Goal: Information Seeking & Learning: Get advice/opinions

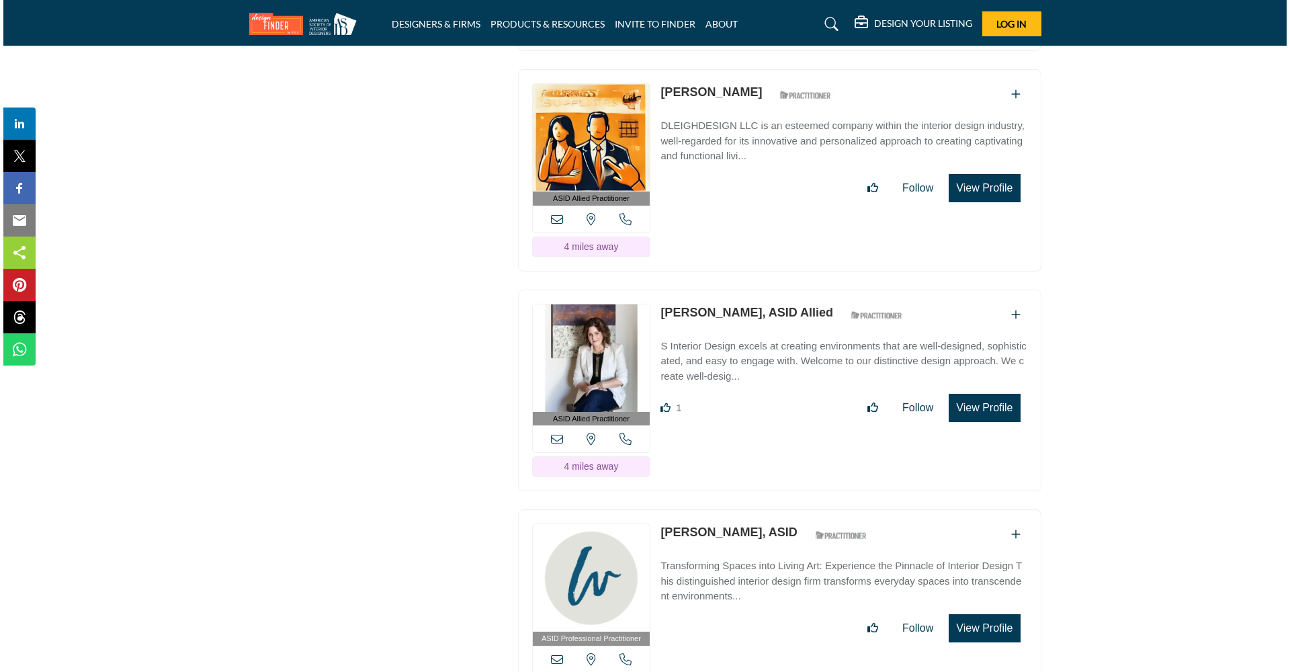
scroll to position [3926, 0]
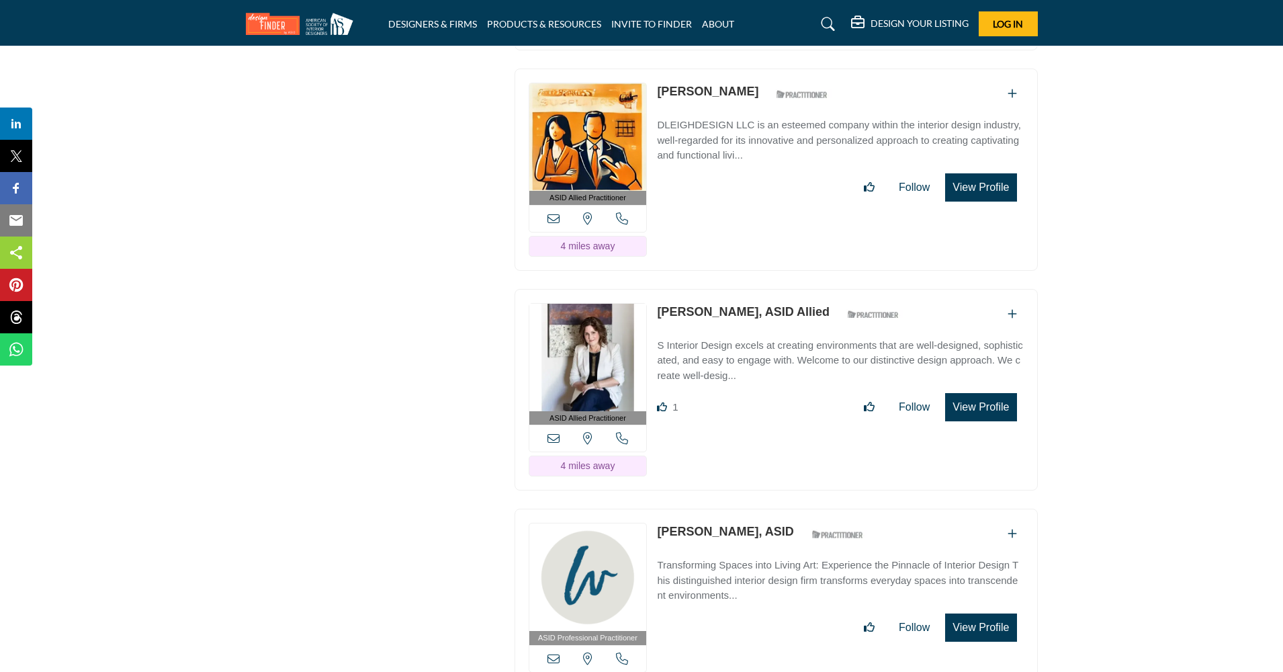
click at [1001, 393] on button "View Profile" at bounding box center [980, 407] width 71 height 28
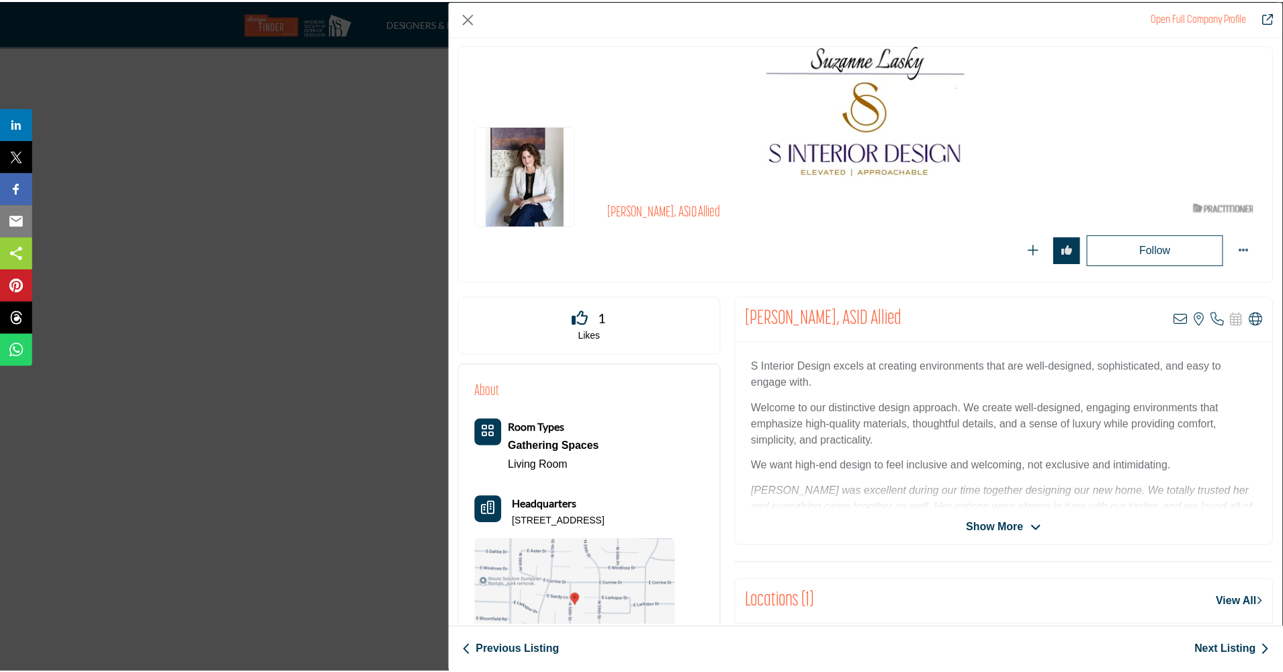
scroll to position [3, 0]
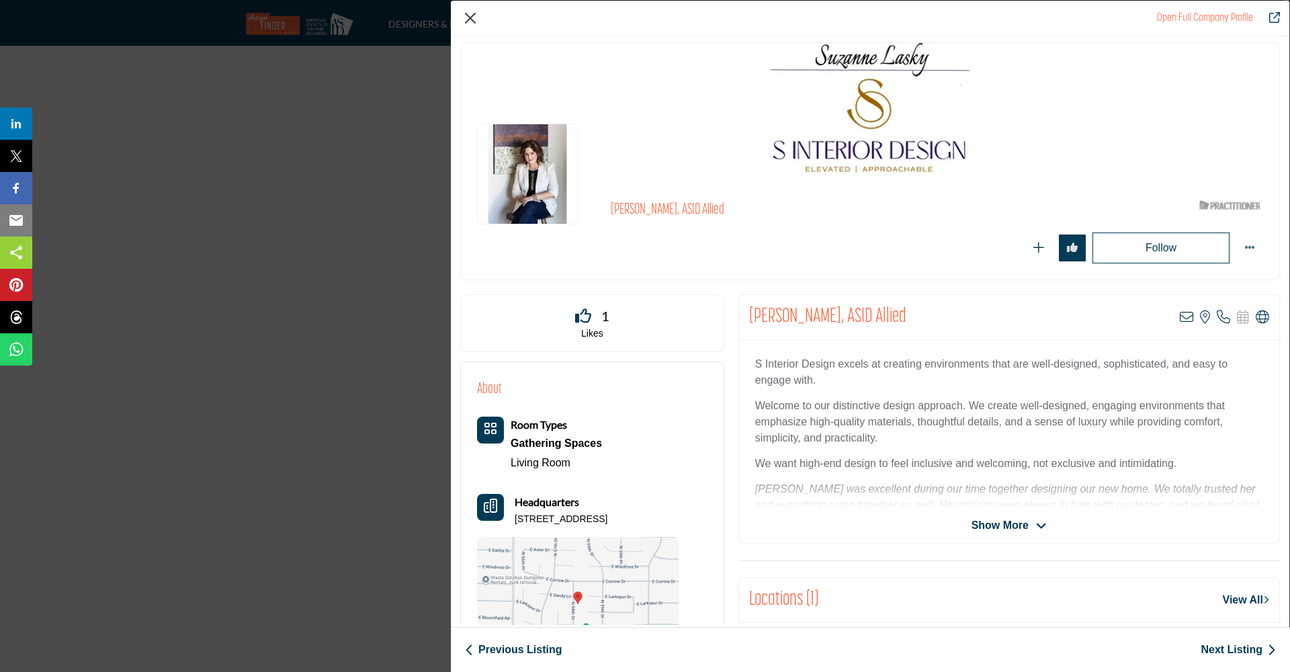
click at [469, 16] on button "Close" at bounding box center [470, 18] width 20 height 20
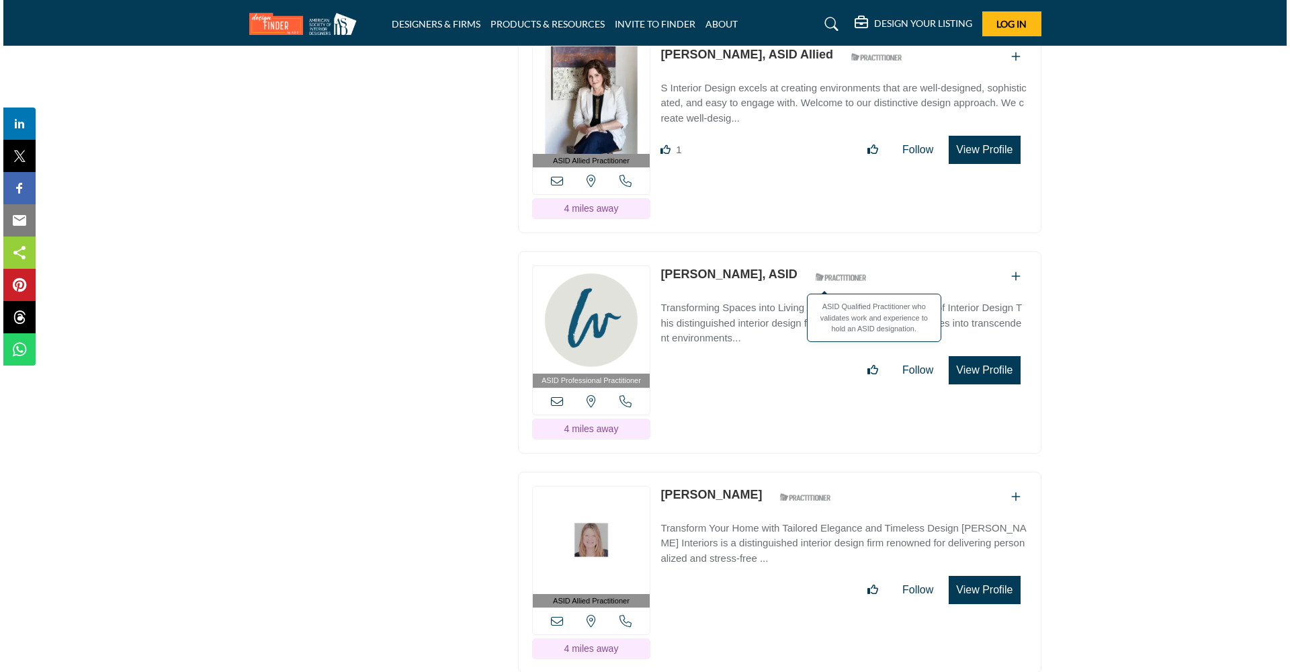
scroll to position [4185, 0]
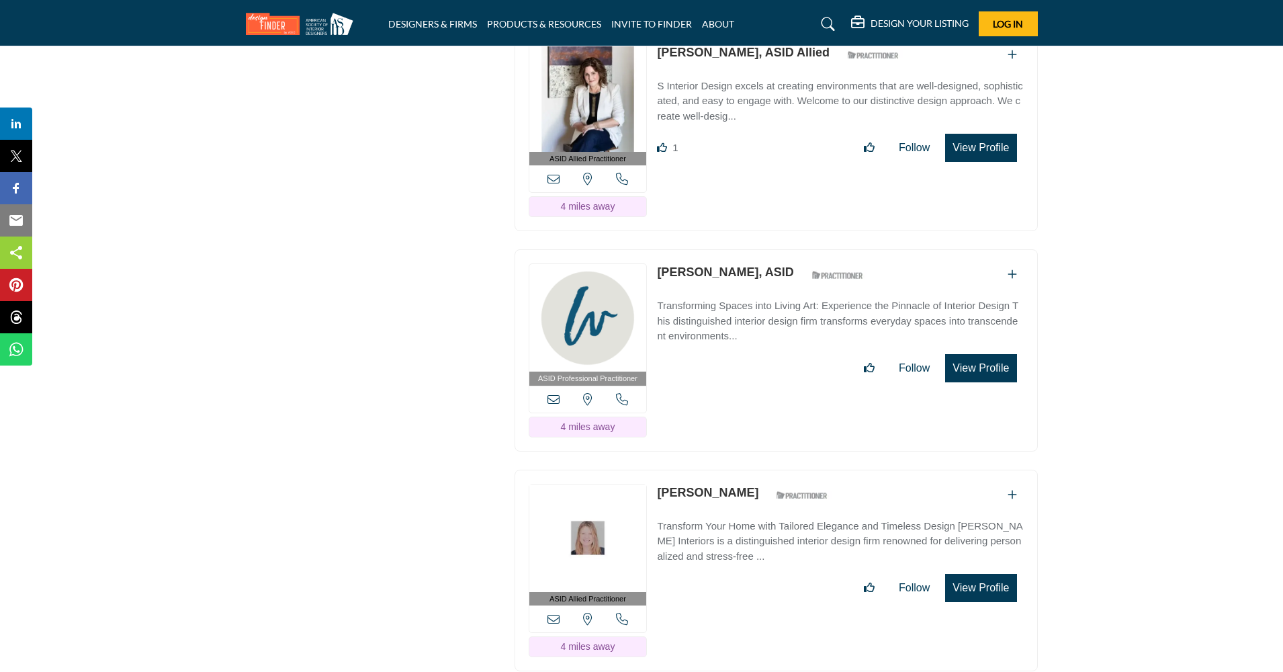
click at [957, 354] on button "View Profile" at bounding box center [980, 368] width 71 height 28
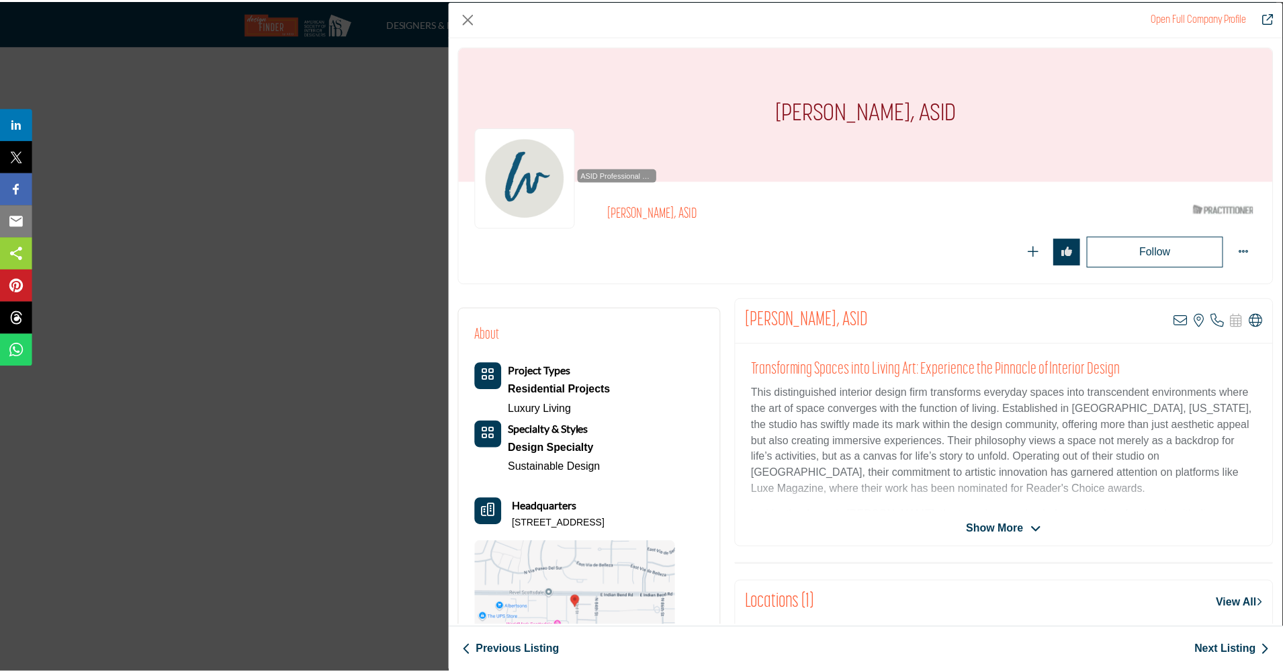
scroll to position [0, 0]
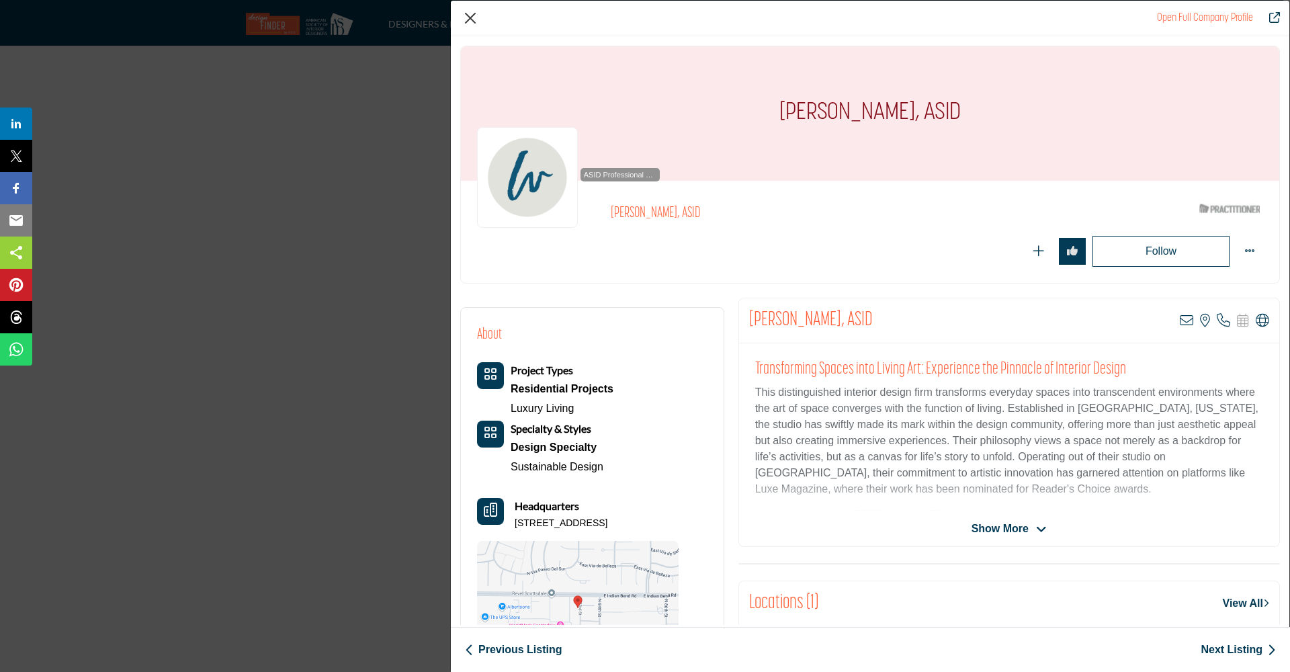
click at [466, 13] on button "Close" at bounding box center [470, 18] width 20 height 20
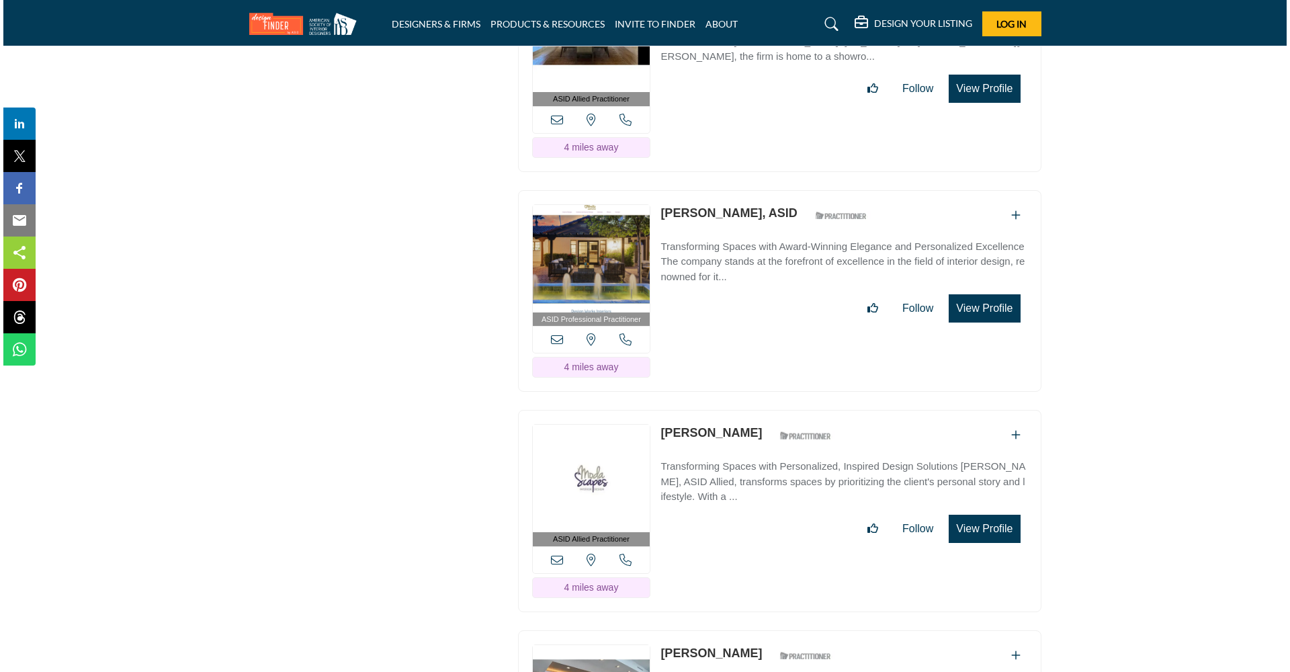
scroll to position [5795, 0]
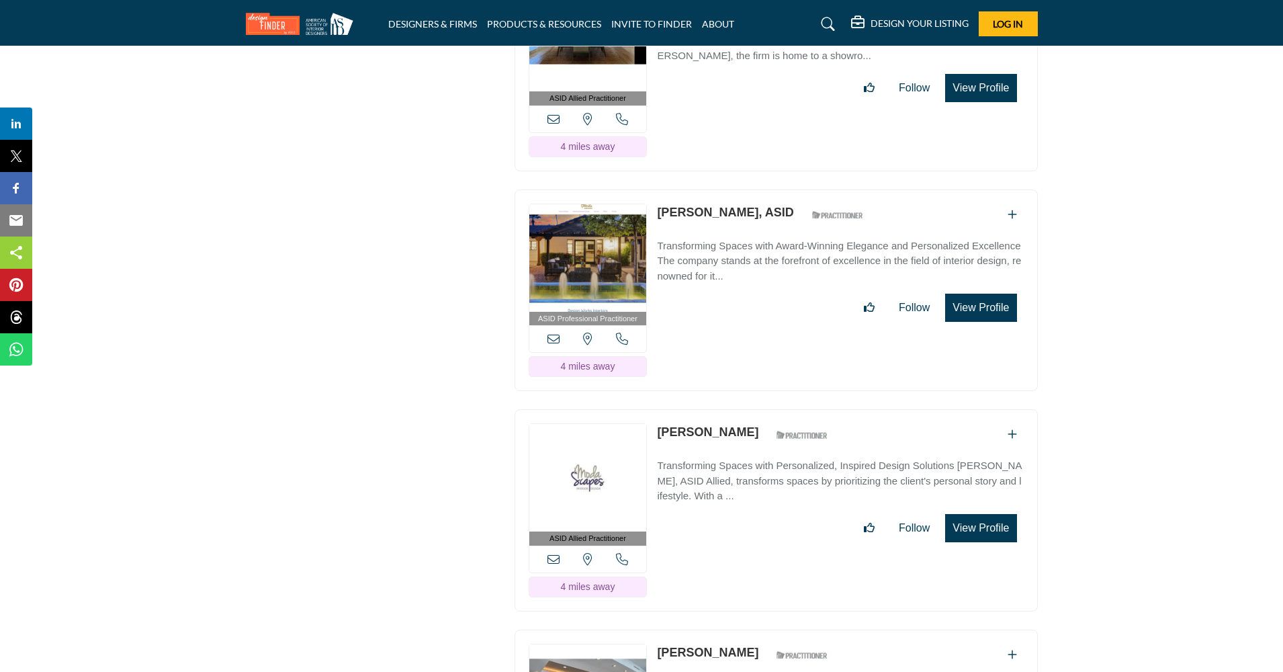
click at [983, 294] on button "View Profile" at bounding box center [980, 308] width 71 height 28
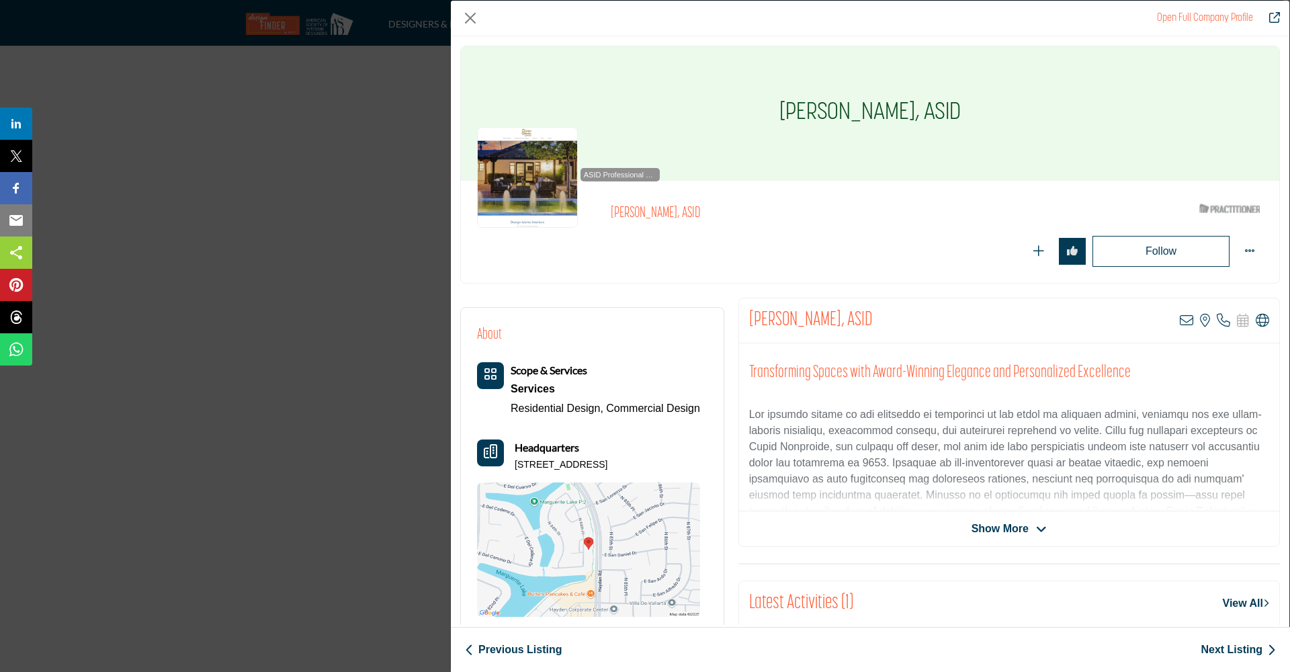
scroll to position [0, 0]
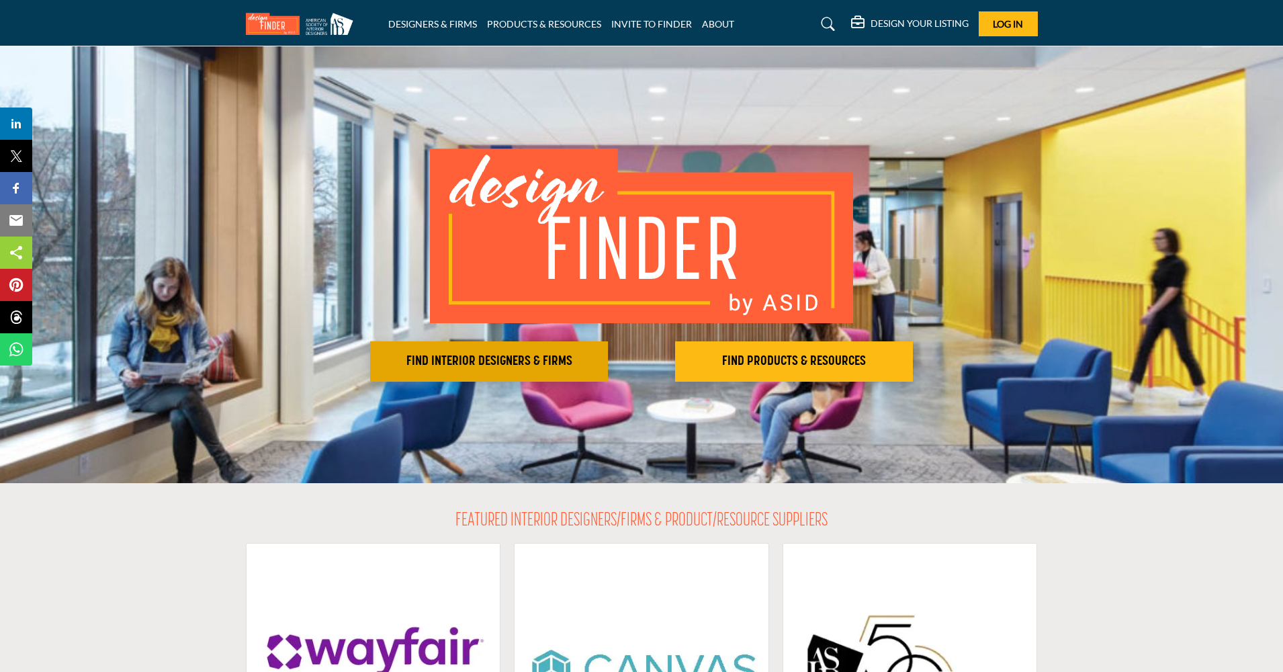
click at [519, 362] on h2 "FIND INTERIOR DESIGNERS & FIRMS" at bounding box center [489, 361] width 230 height 16
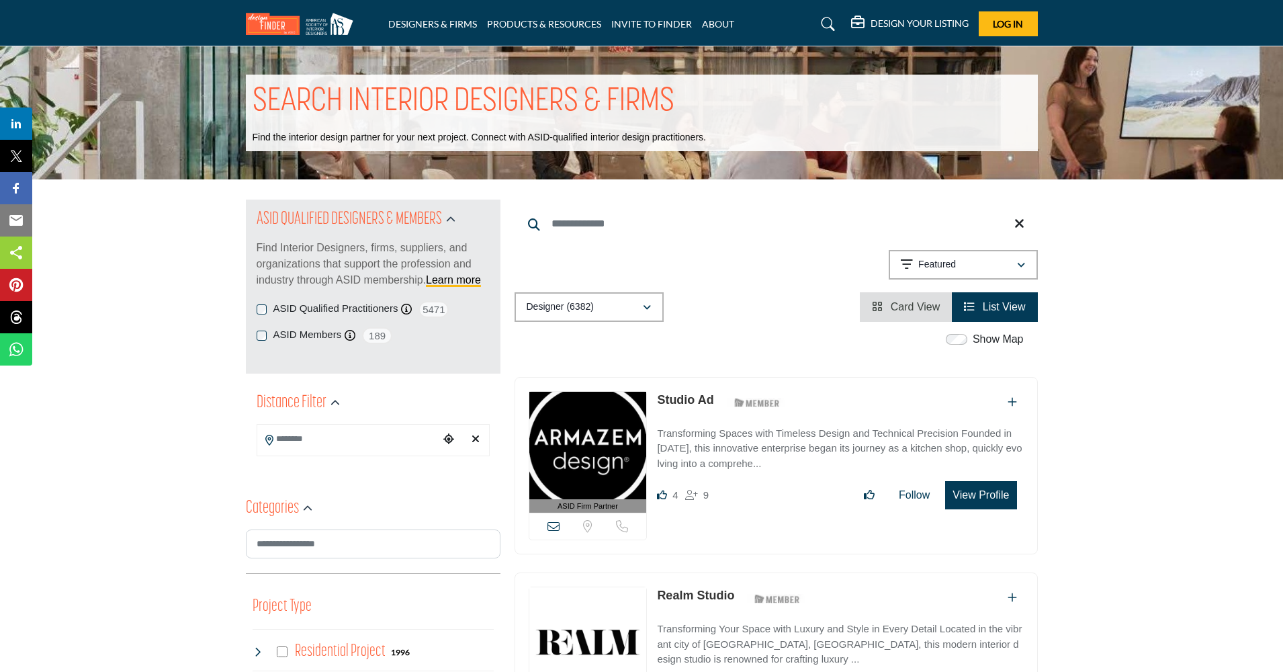
click at [320, 447] on input "Search Location" at bounding box center [347, 439] width 181 height 26
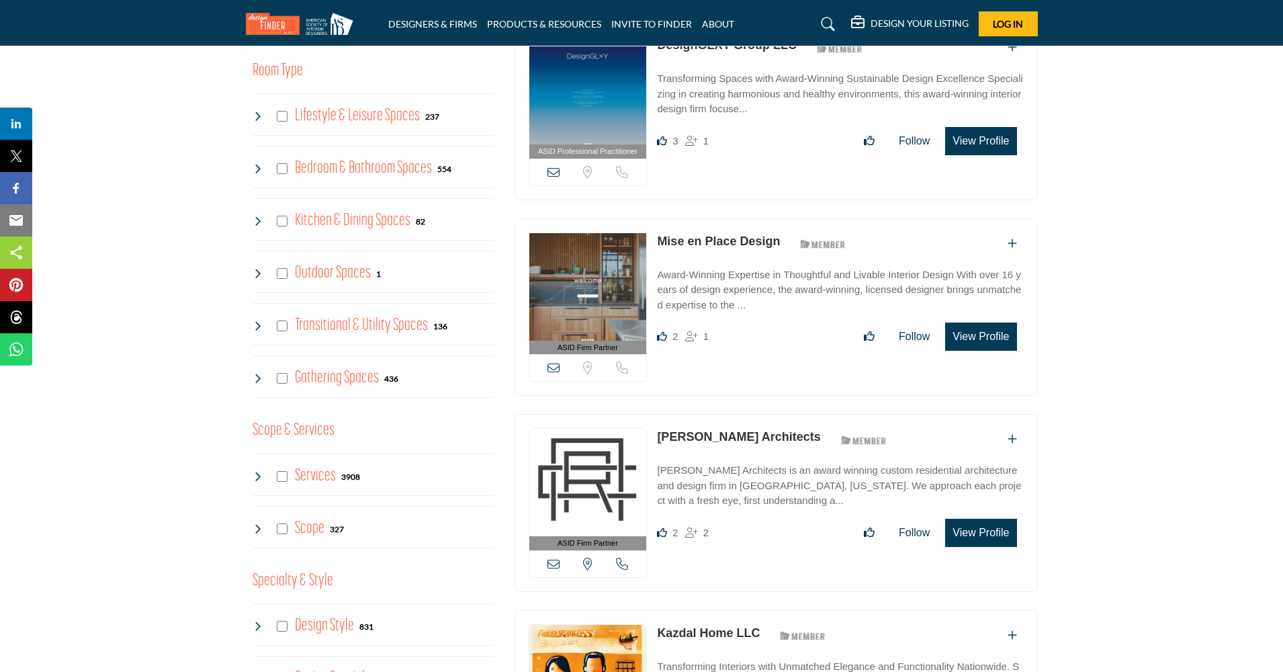
scroll to position [963, 0]
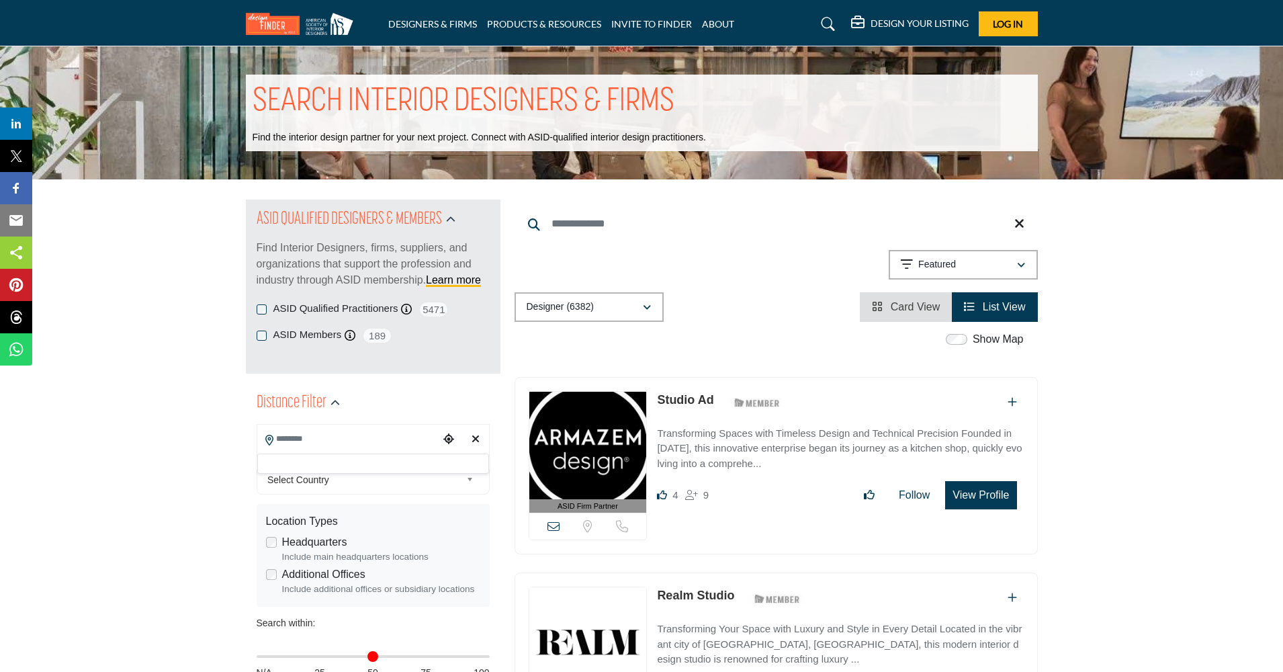
click at [315, 458] on div at bounding box center [373, 464] width 232 height 20
click at [329, 444] on input "Search Location" at bounding box center [347, 439] width 181 height 26
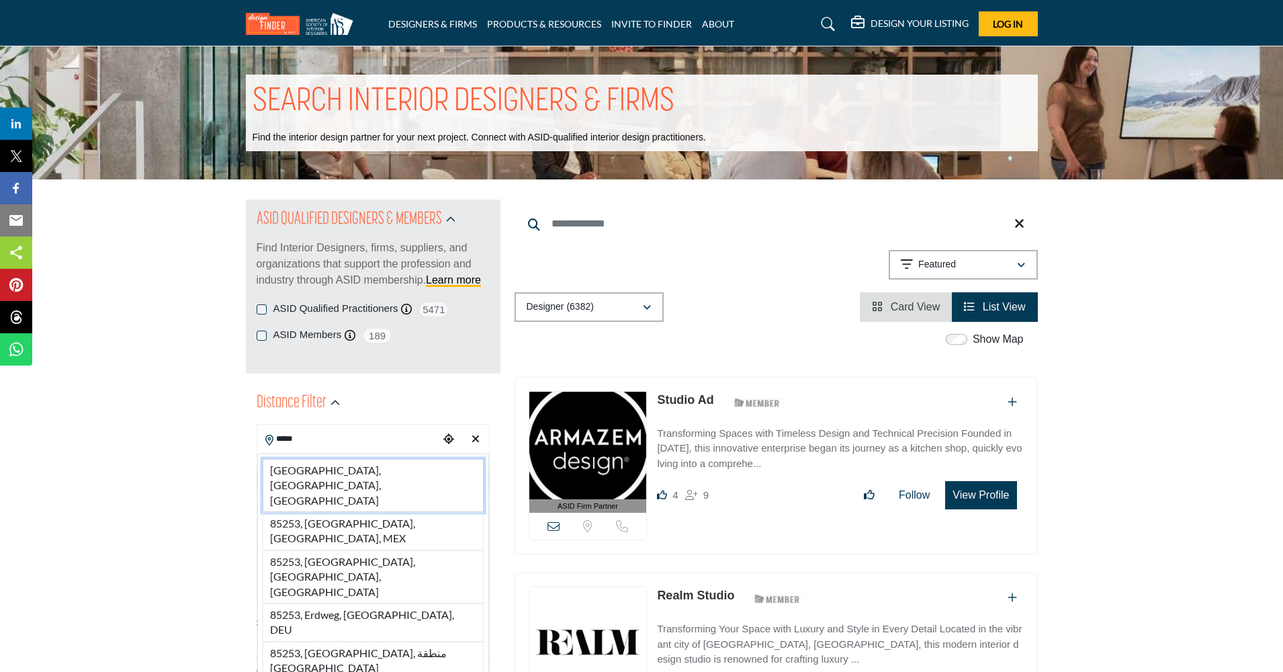
click at [372, 460] on li "85253, Paradise Valley, AZ, USA" at bounding box center [373, 485] width 221 height 53
type input "**********"
type input "***"
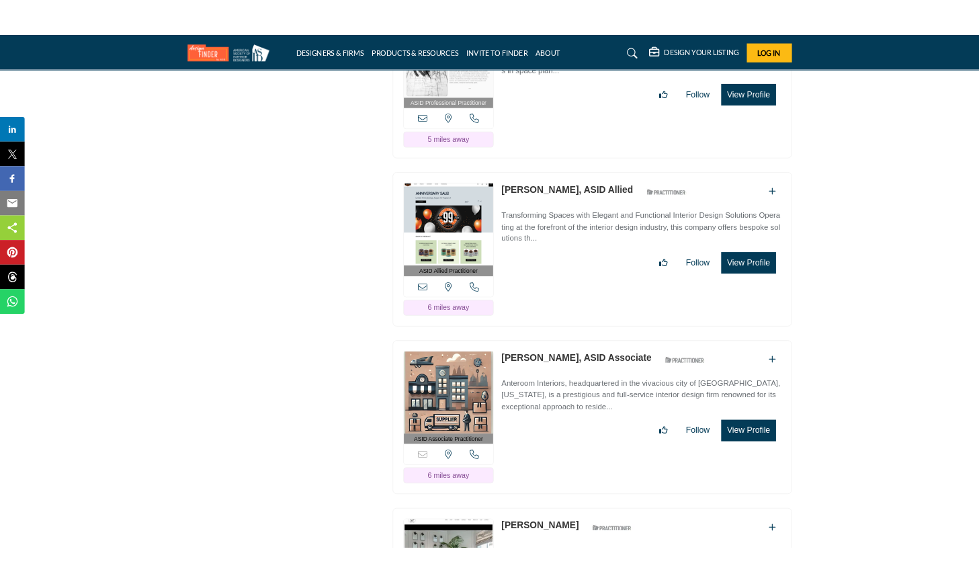
scroll to position [14597, 0]
